Goal: Communication & Community: Answer question/provide support

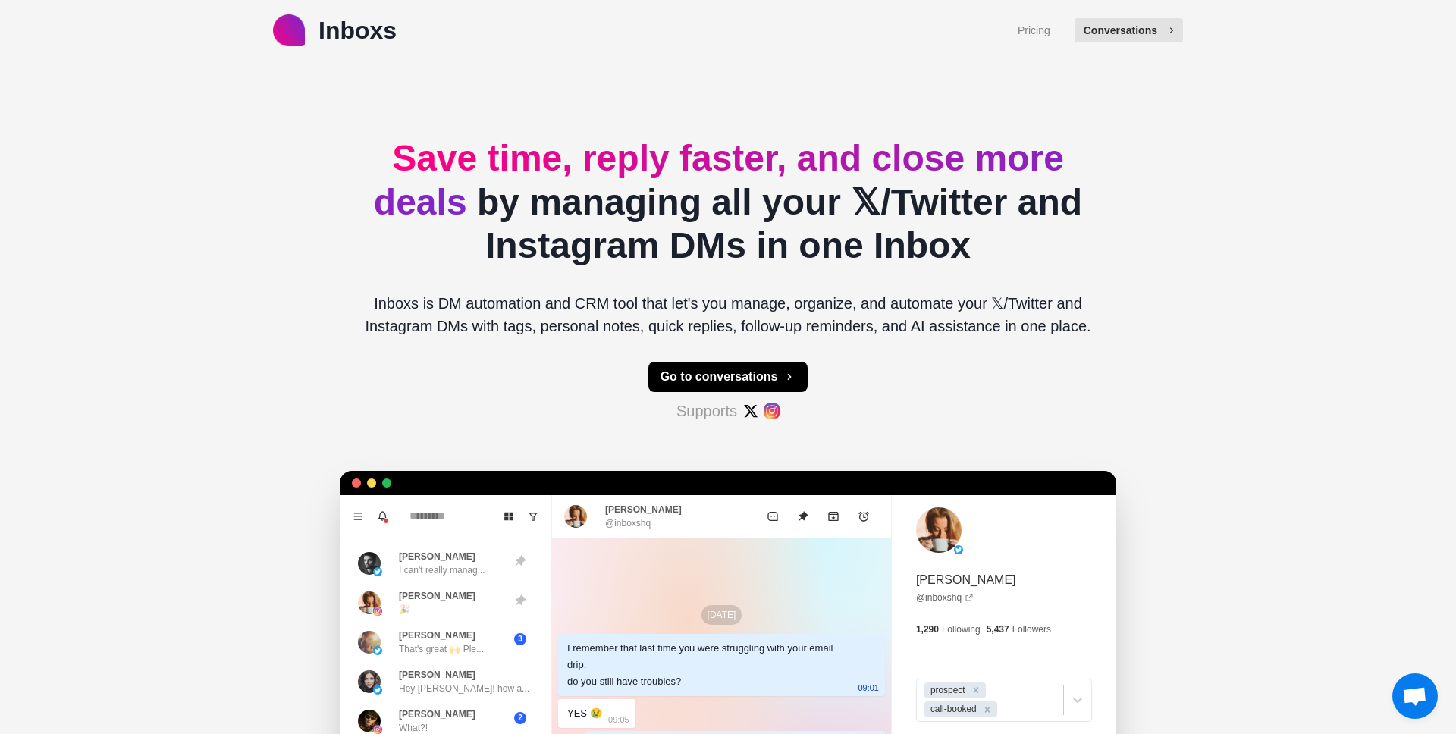
click at [1150, 41] on button "Conversations" at bounding box center [1129, 30] width 108 height 24
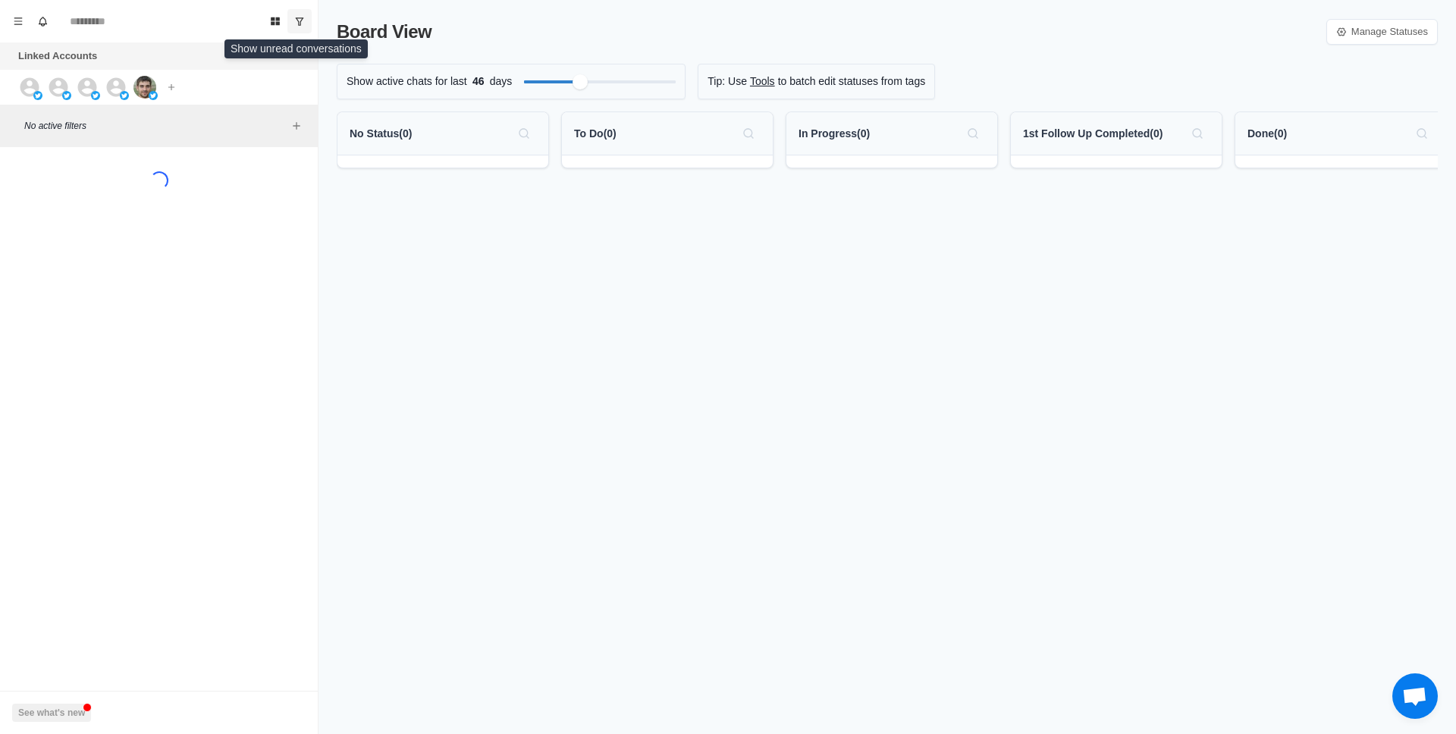
click at [304, 24] on icon "Show unread conversations" at bounding box center [299, 21] width 11 height 11
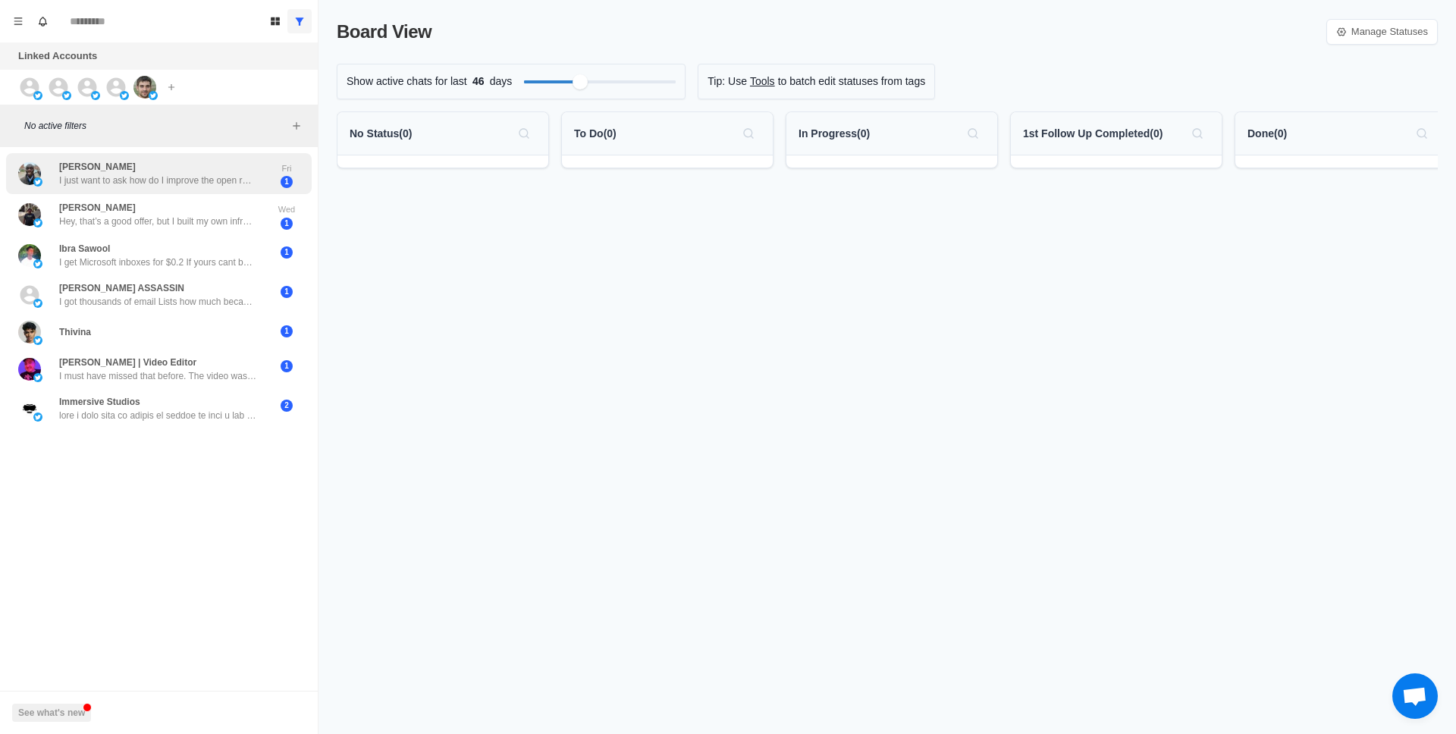
click at [209, 165] on div "[PERSON_NAME] I just want to ask how do I improve the open rates on my twitter …" at bounding box center [157, 173] width 197 height 27
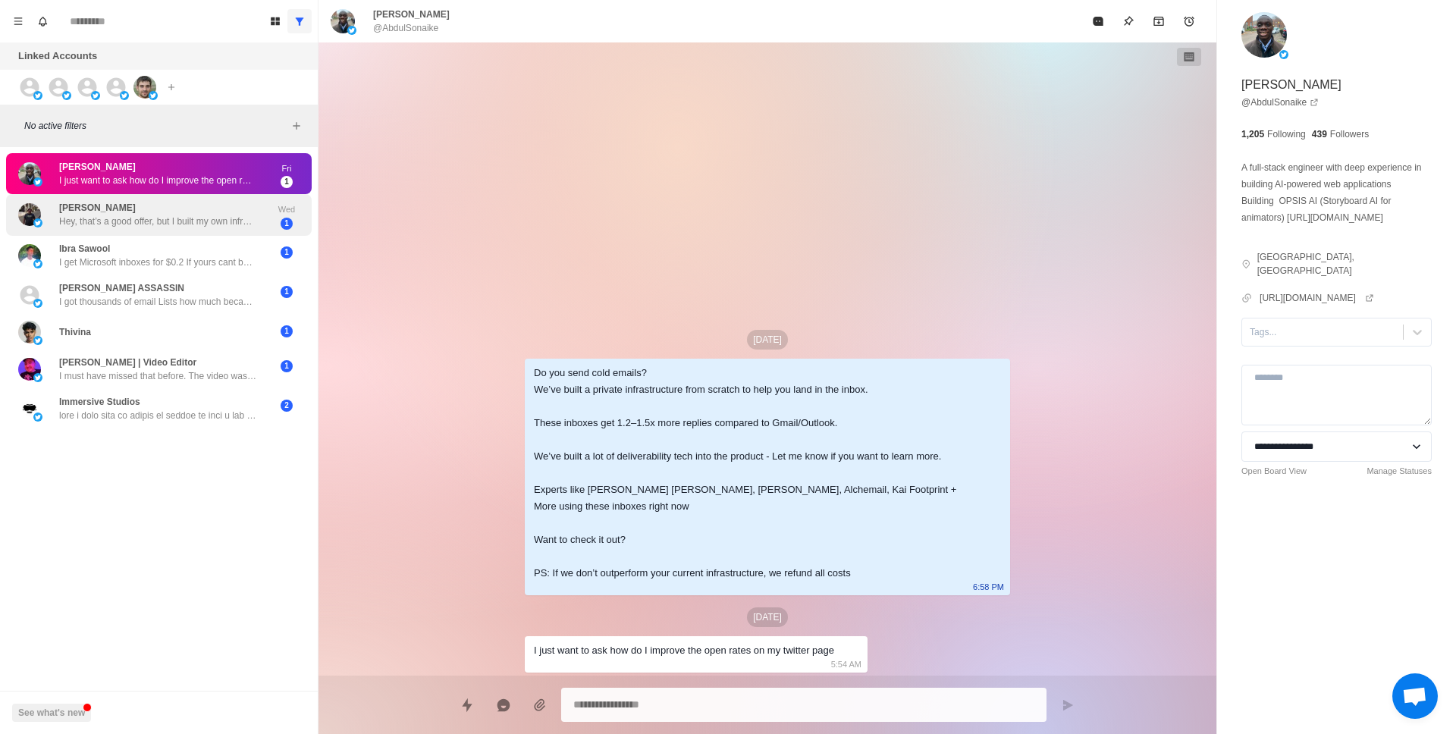
click at [199, 223] on p "Hey, that’s a good offer, but I built my own infrastructure, so you know there …" at bounding box center [157, 222] width 197 height 14
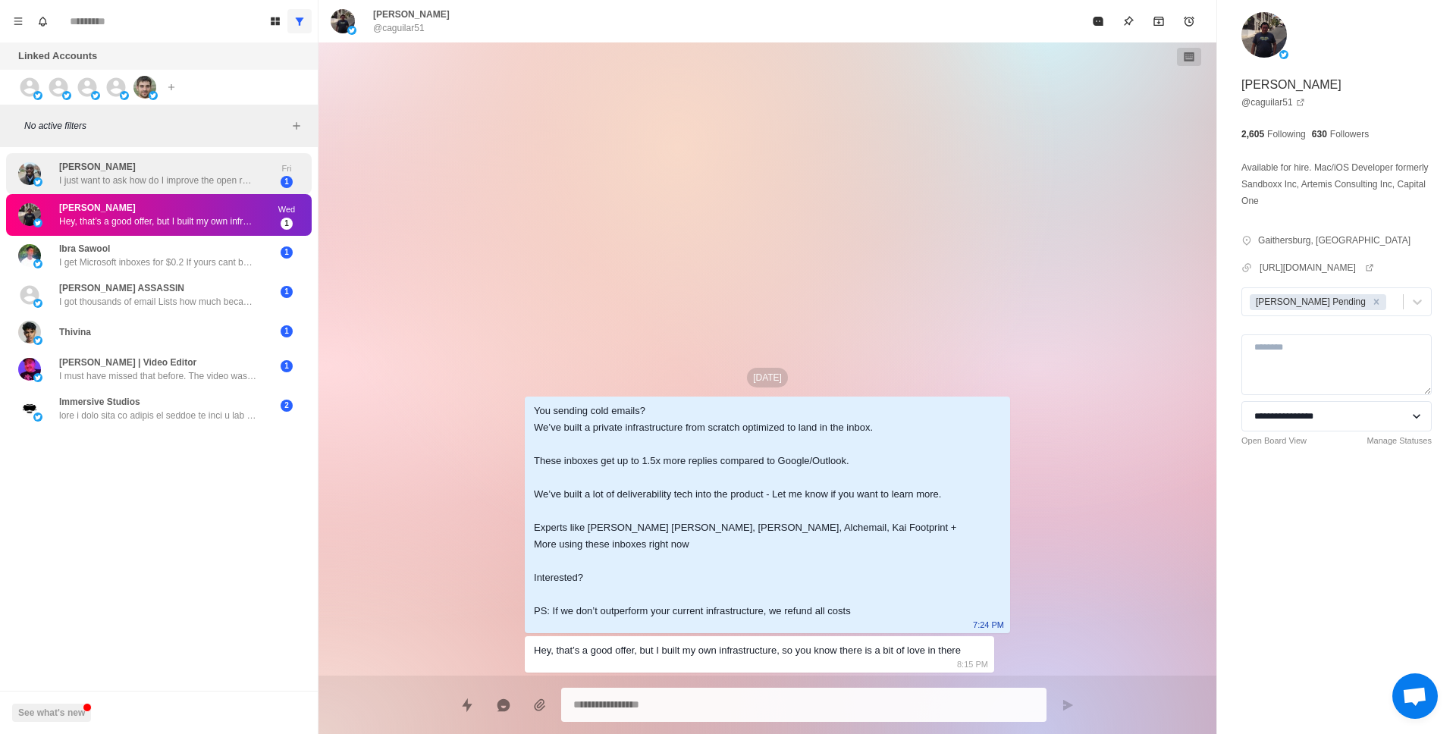
click at [221, 192] on div "[PERSON_NAME] I just want to ask how do I improve the open rates on my twitter …" at bounding box center [159, 174] width 306 height 42
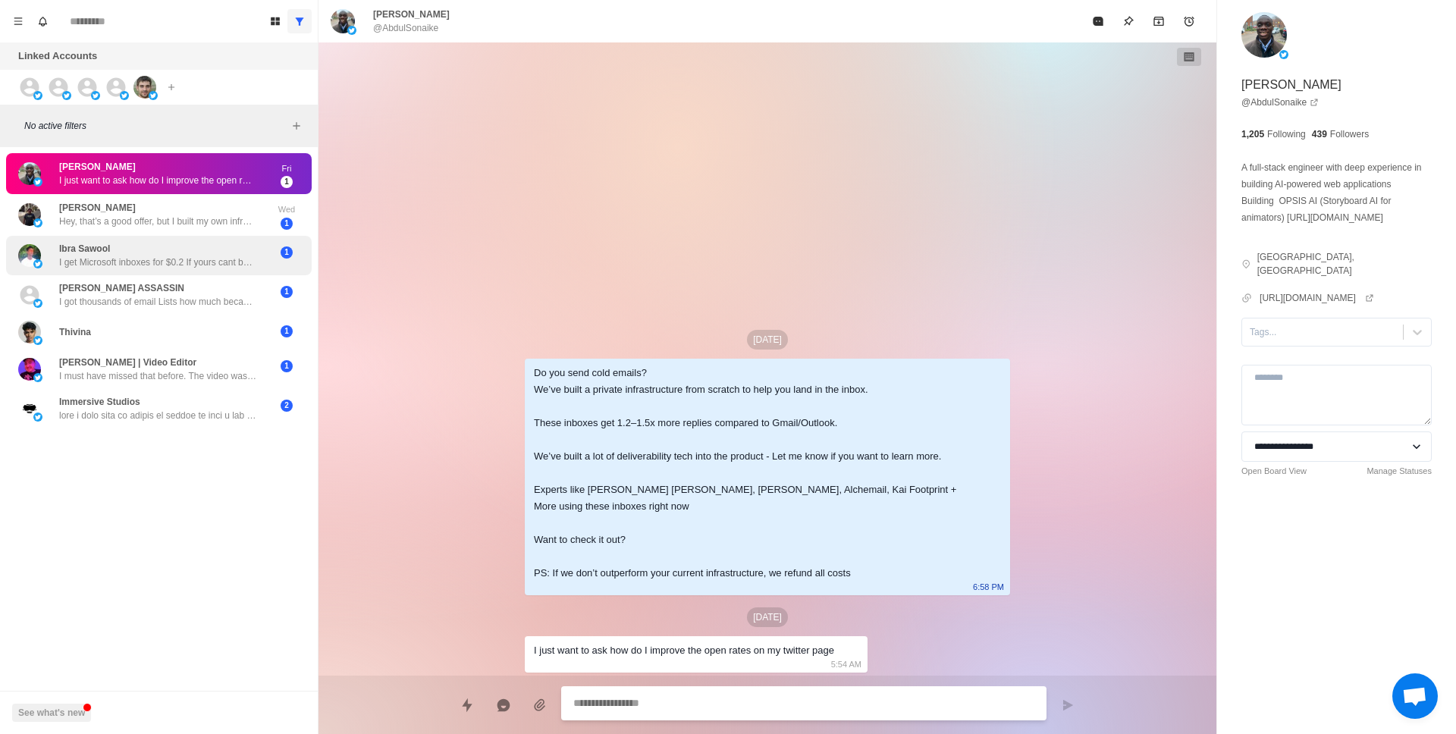
click at [222, 262] on p "I get Microsoft inboxes for $0.2 If yours cant beat that price then its not wor…" at bounding box center [157, 263] width 197 height 14
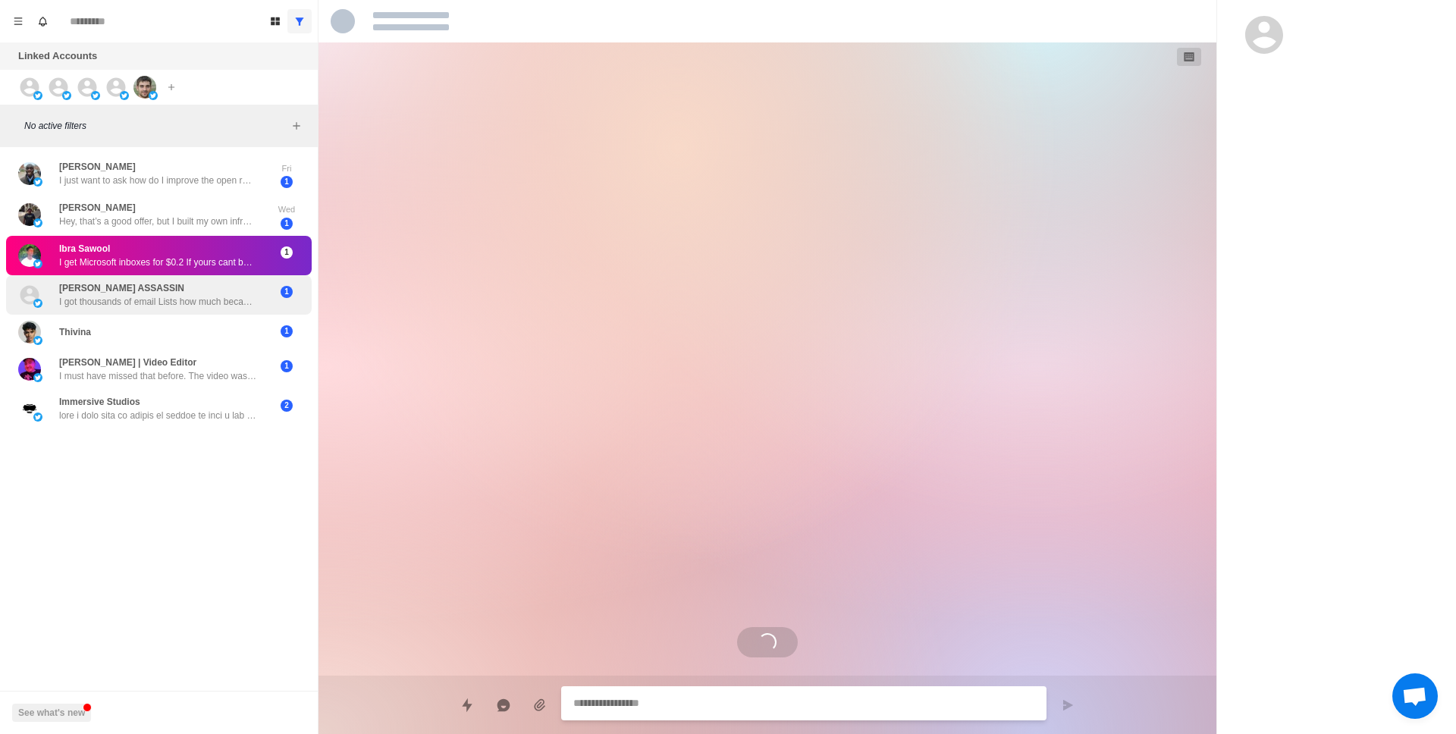
scroll to position [312, 0]
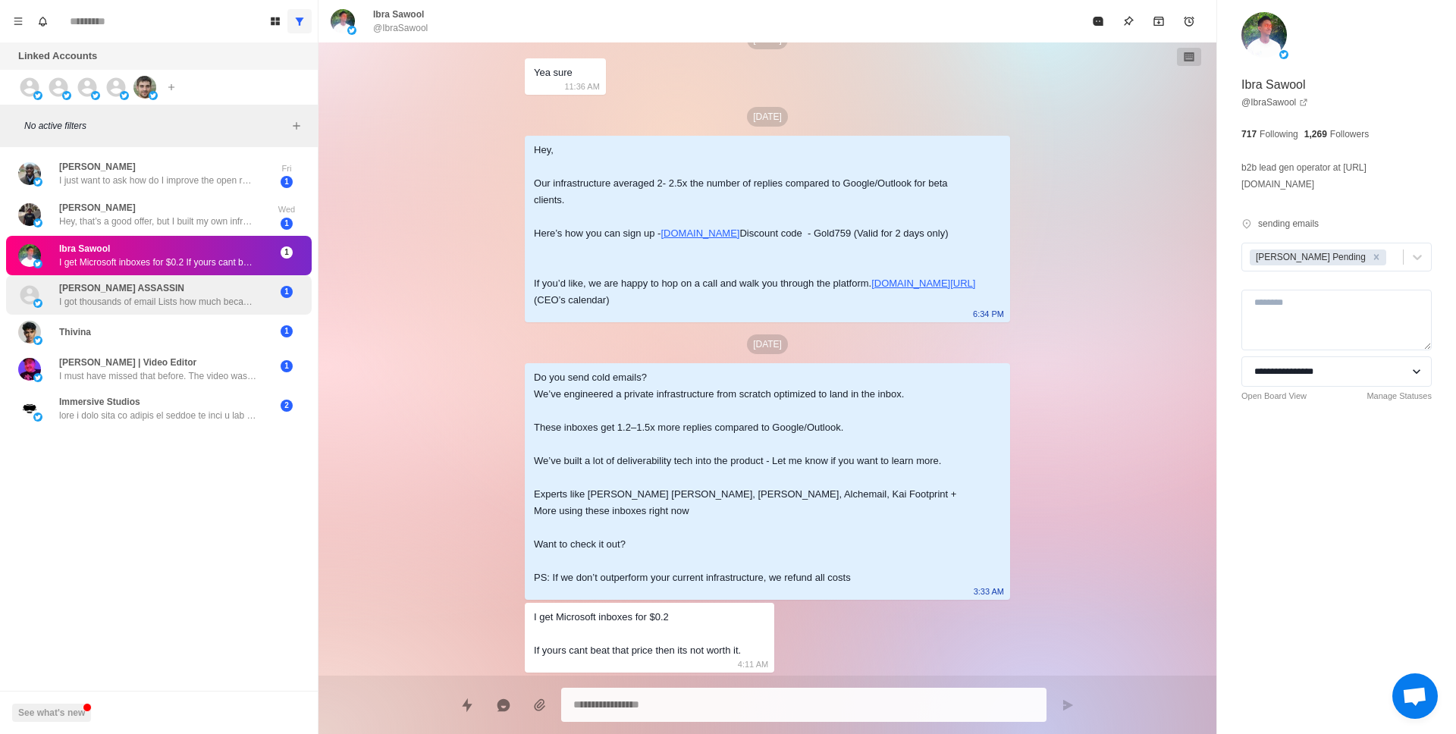
click at [243, 298] on p "I got thousands of email Lists how much because I stopped doing email marketing…" at bounding box center [157, 302] width 197 height 14
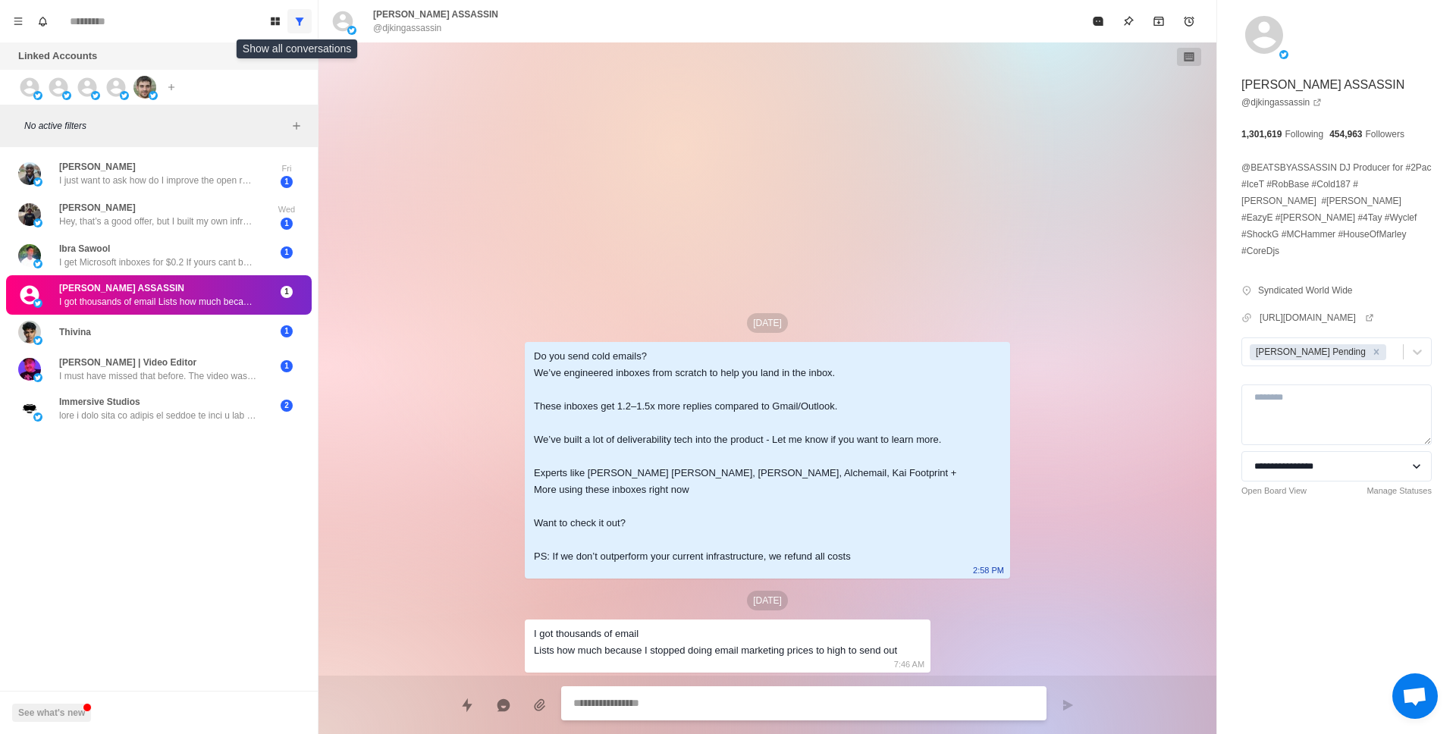
click at [299, 21] on icon "Show all conversations" at bounding box center [300, 21] width 8 height 8
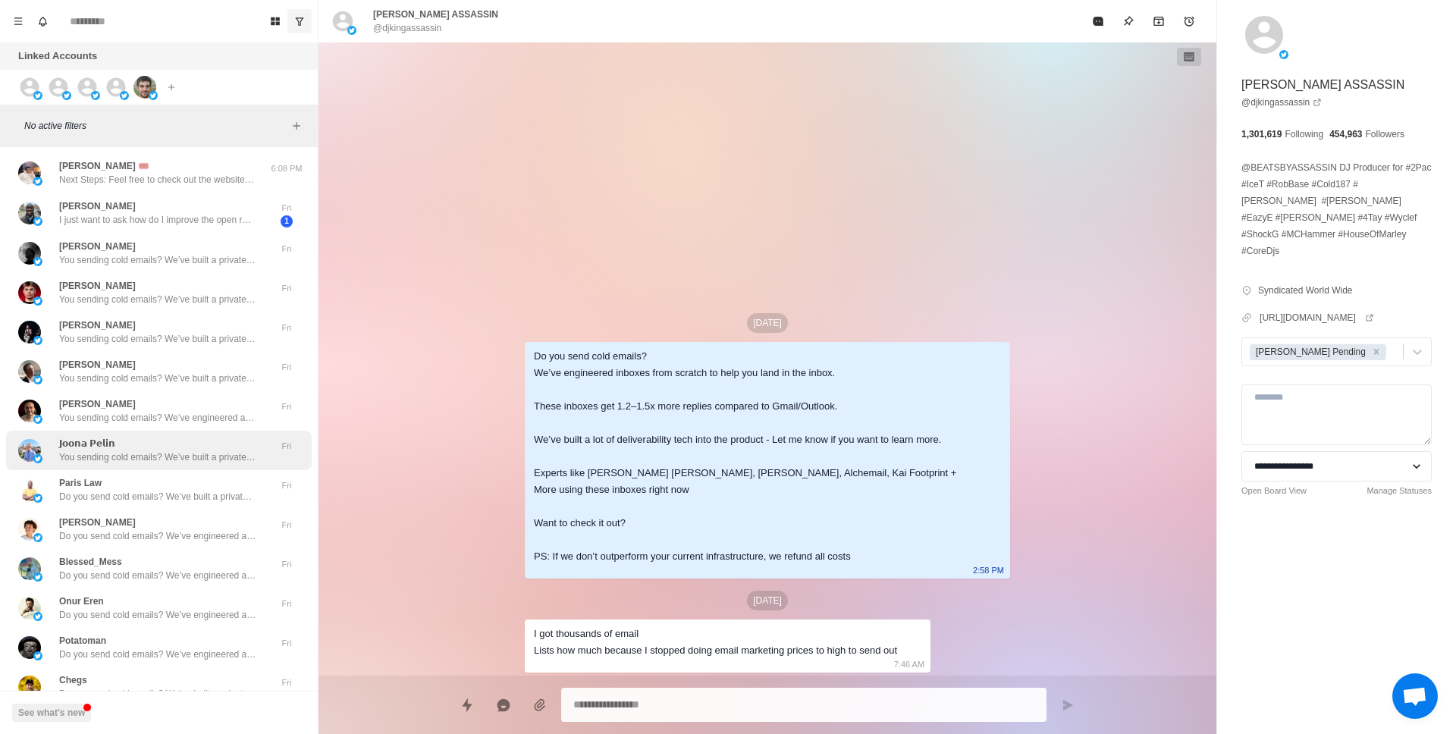
scroll to position [319, 0]
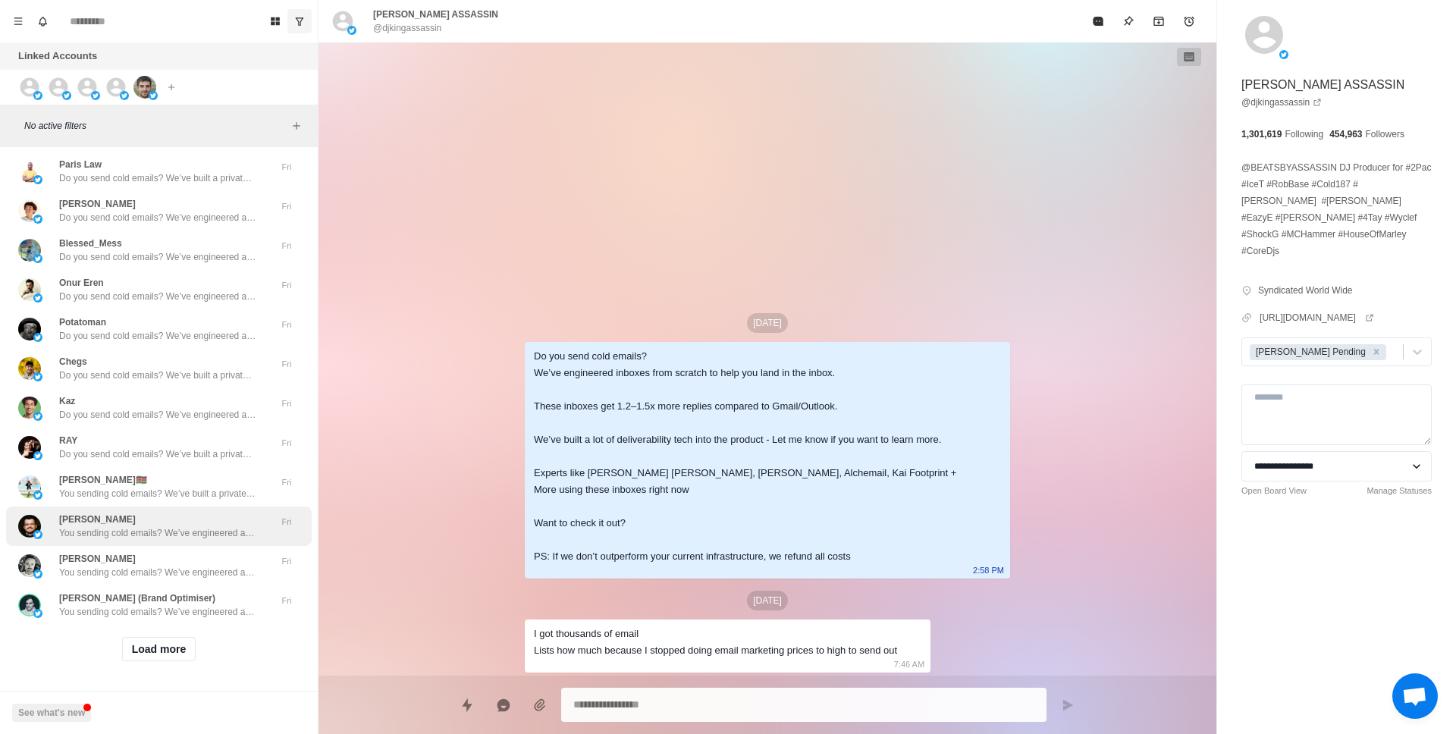
click at [223, 532] on p "You sending cold emails? We’ve engineered a private infrastructure from scratch…" at bounding box center [157, 533] width 197 height 14
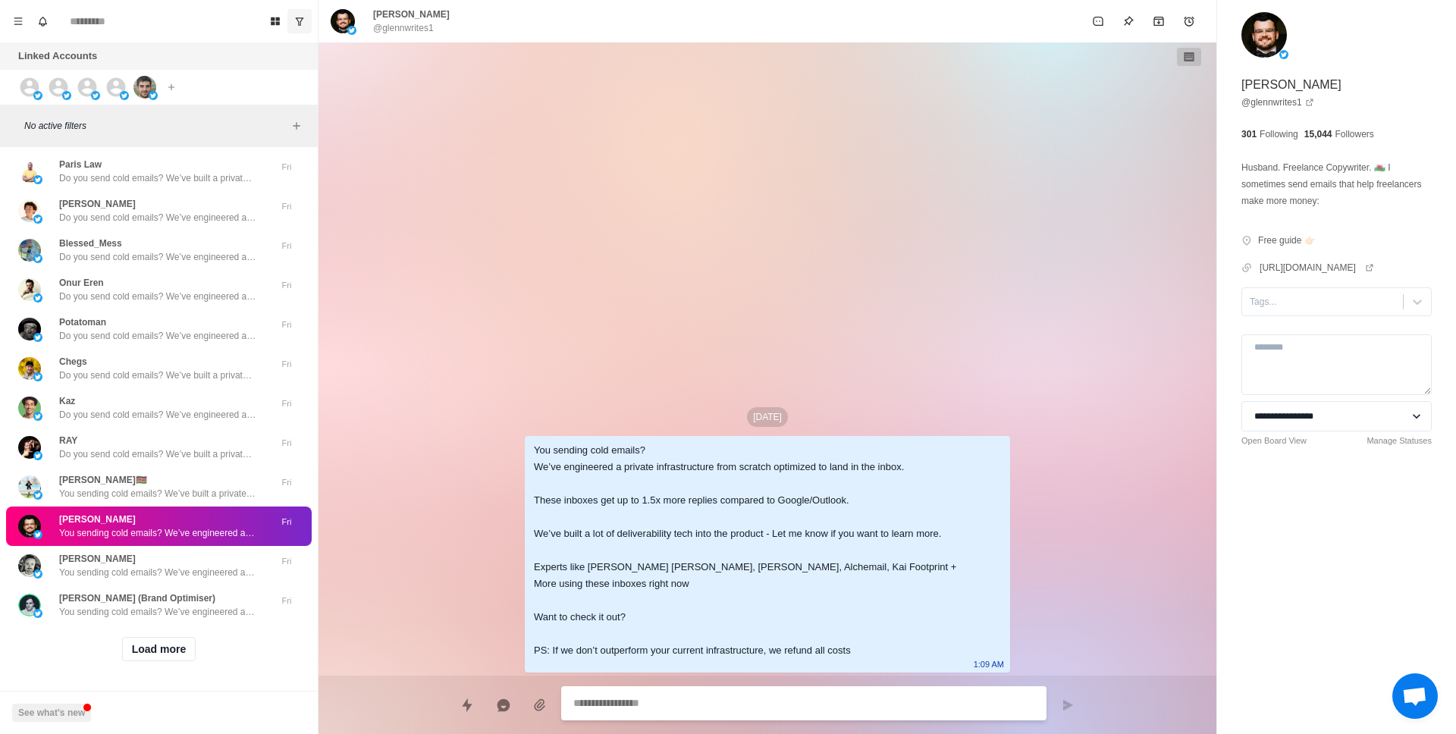
scroll to position [0, 0]
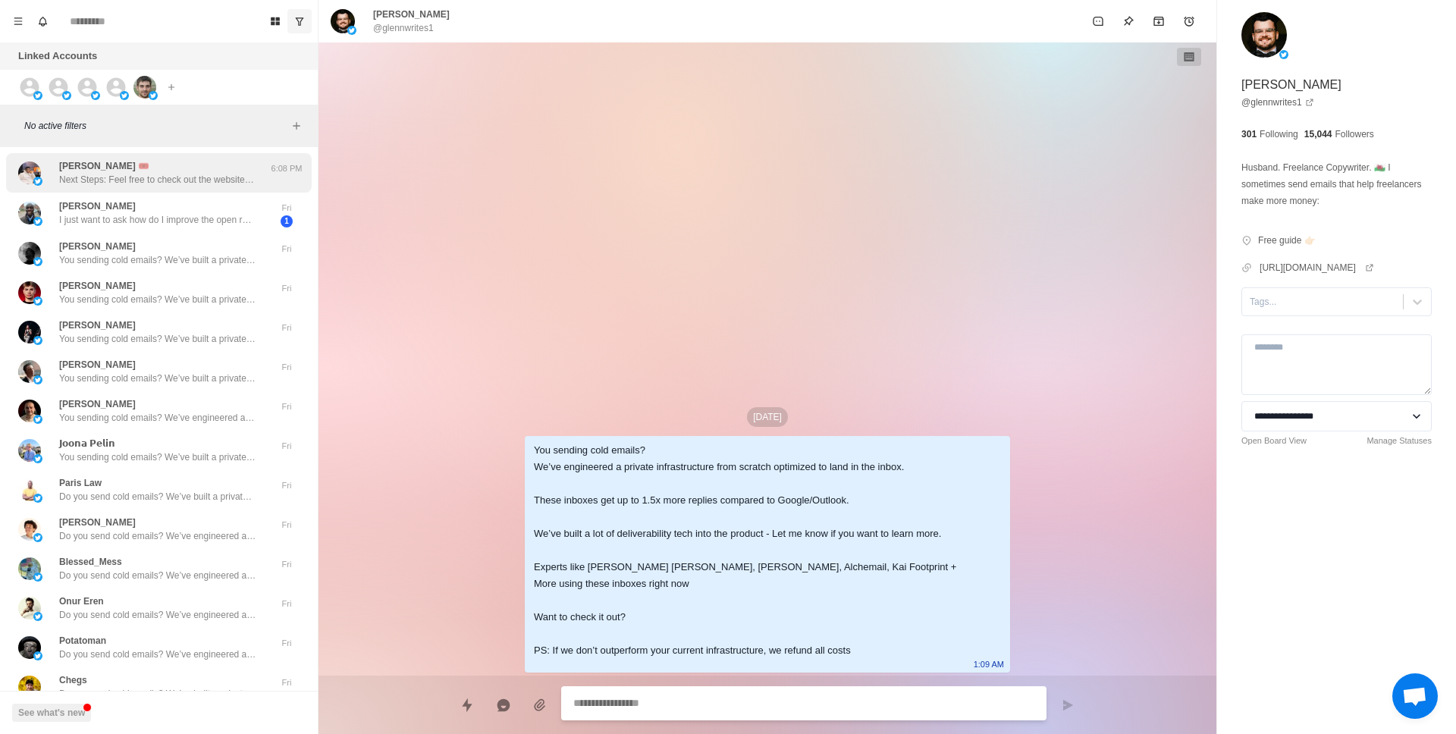
click at [161, 175] on p "Next Steps: Feel free to check out the website -> [DOMAIN_NAME] You can use thi…" at bounding box center [157, 180] width 197 height 14
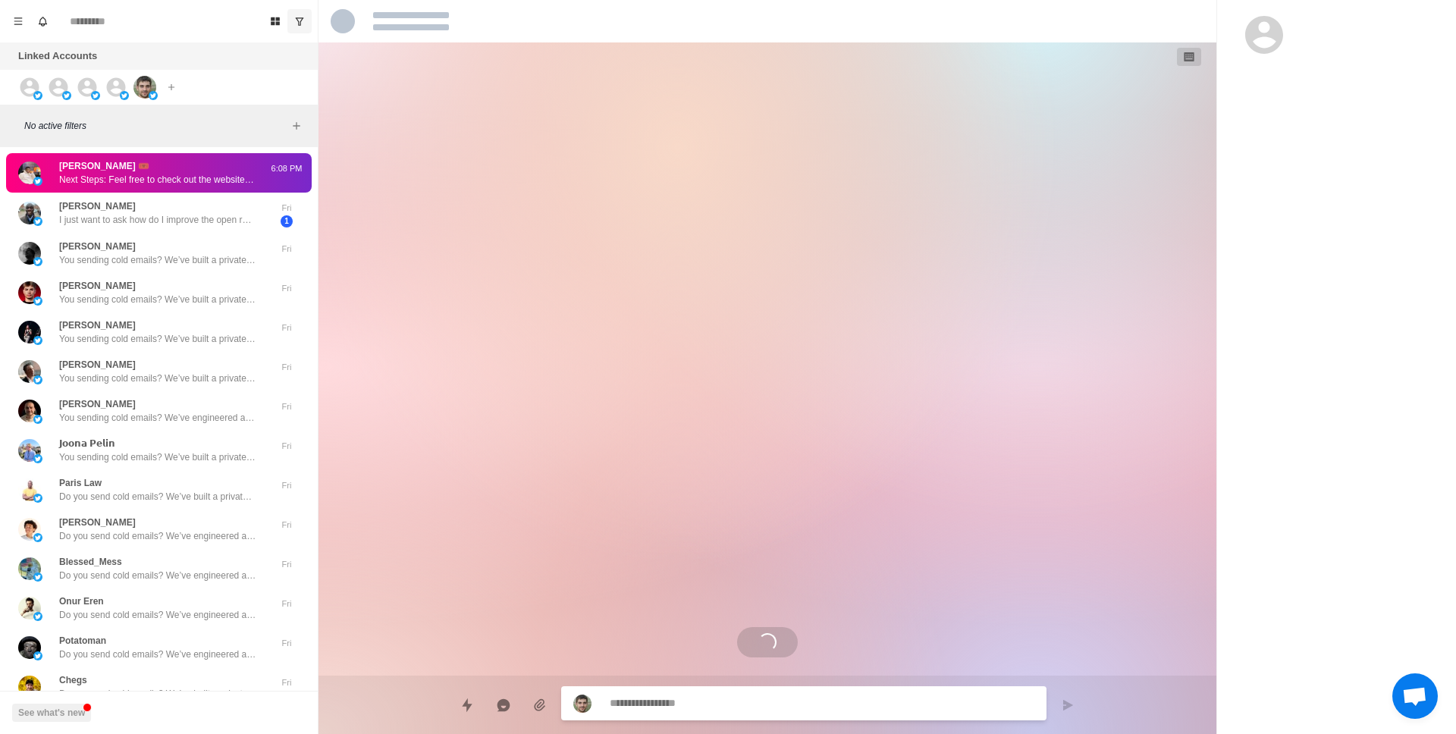
type textarea "*"
select select "**********"
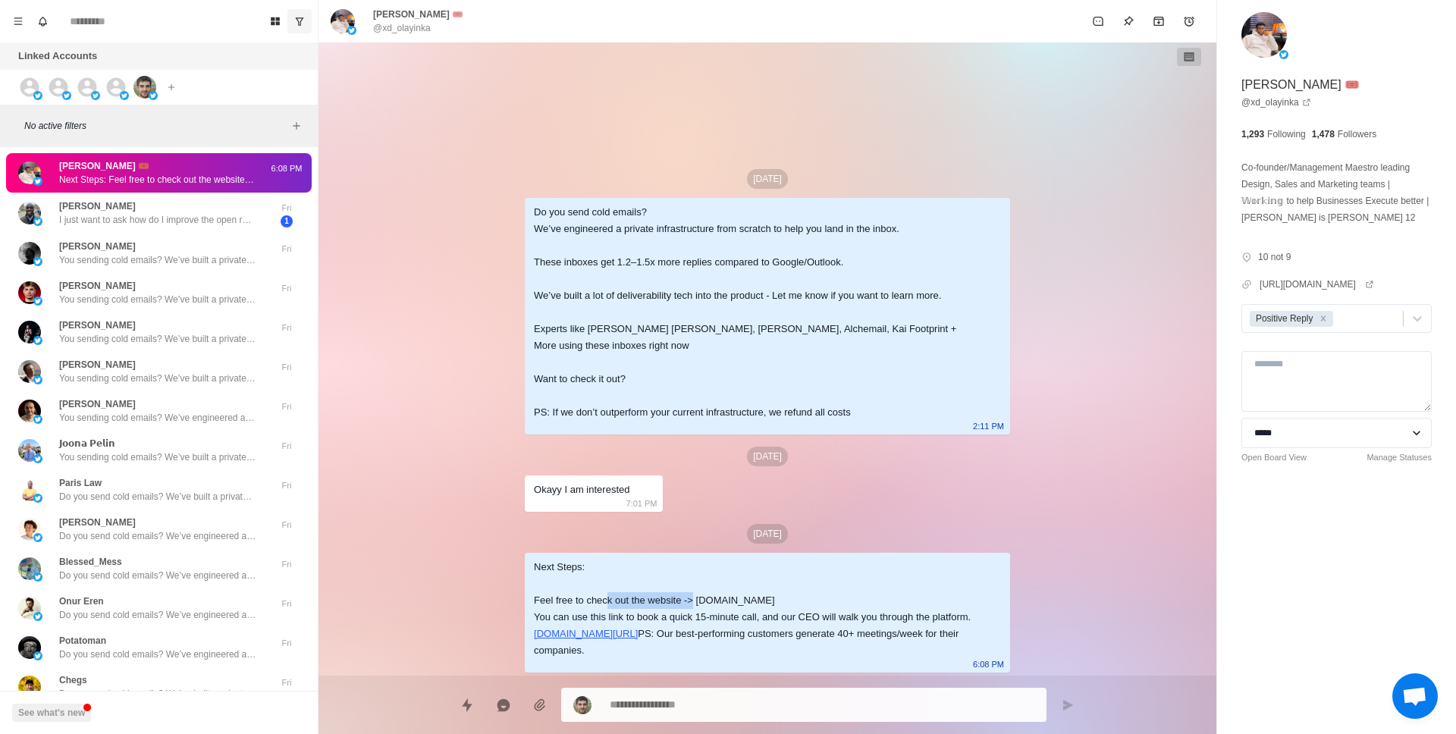
drag, startPoint x: 611, startPoint y: 566, endPoint x: 702, endPoint y: 571, distance: 91.9
click at [702, 571] on div "Next Steps: Feel free to check out the website -> [DOMAIN_NAME] You can use thi…" at bounding box center [755, 609] width 443 height 100
click at [704, 571] on div "Next Steps: Feel free to check out the website -> [DOMAIN_NAME] You can use thi…" at bounding box center [755, 609] width 443 height 100
drag, startPoint x: 702, startPoint y: 572, endPoint x: 757, endPoint y: 589, distance: 57.1
click at [757, 588] on div "Next Steps: Feel free to check out the website -> [DOMAIN_NAME] You can use thi…" at bounding box center [755, 609] width 443 height 100
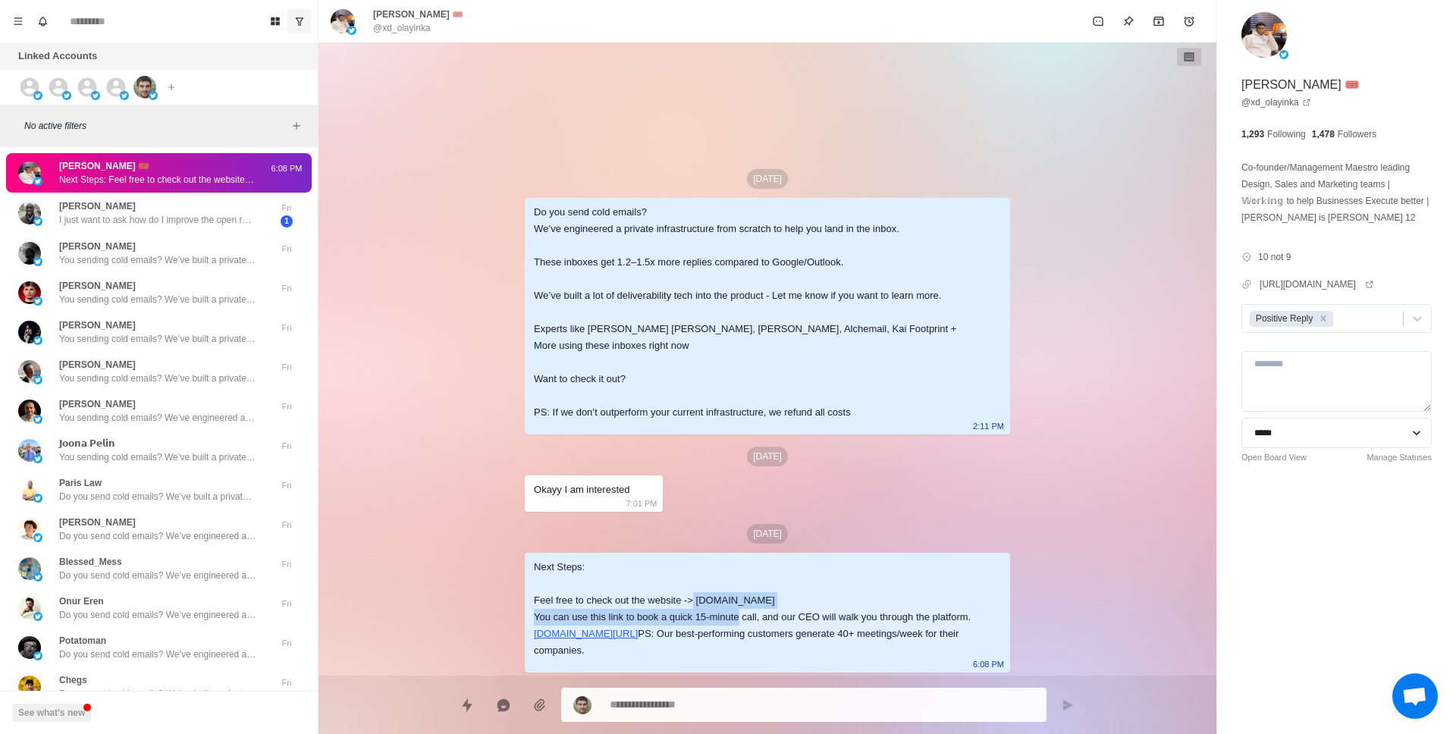
drag, startPoint x: 757, startPoint y: 589, endPoint x: 757, endPoint y: 613, distance: 24.3
click at [757, 589] on div "Next Steps: Feel free to check out the website -> [DOMAIN_NAME] You can use thi…" at bounding box center [755, 609] width 443 height 100
type textarea "*"
